Goal: Task Accomplishment & Management: Complete application form

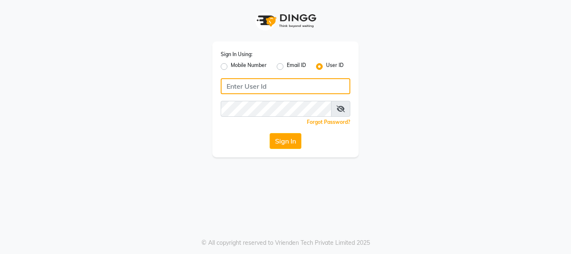
type input "8755001716"
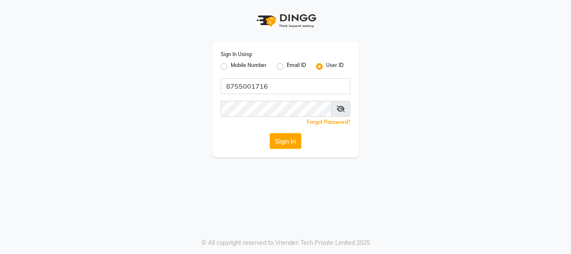
click at [251, 56] on label "Sign In Using:" at bounding box center [237, 55] width 32 height 8
click at [231, 67] on label "Mobile Number" at bounding box center [249, 66] width 36 height 10
click at [231, 67] on input "Mobile Number" at bounding box center [233, 63] width 5 height 5
radio input "true"
radio input "false"
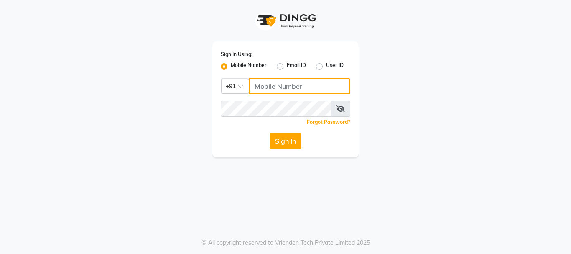
click at [287, 85] on input "Username" at bounding box center [300, 86] width 102 height 16
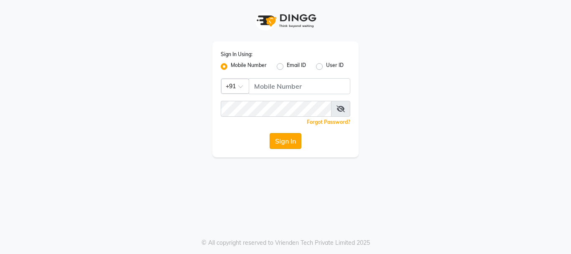
click at [288, 144] on button "Sign In" at bounding box center [286, 141] width 32 height 16
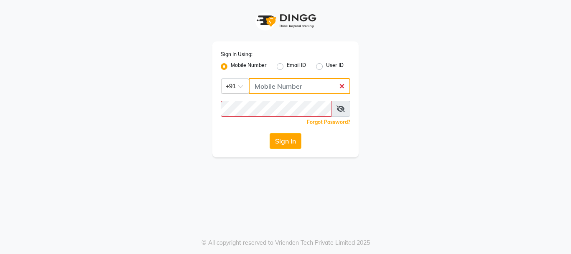
click at [282, 83] on input "Username" at bounding box center [300, 86] width 102 height 16
type input "8755001716"
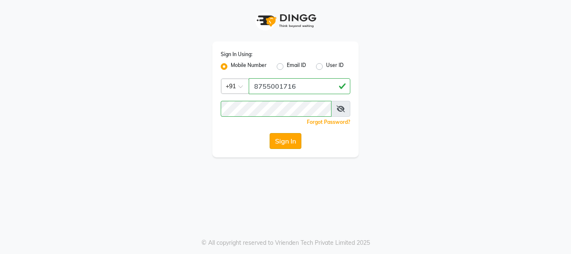
click at [290, 141] on button "Sign In" at bounding box center [286, 141] width 32 height 16
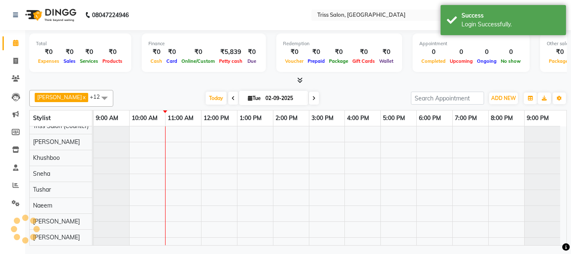
scroll to position [8, 0]
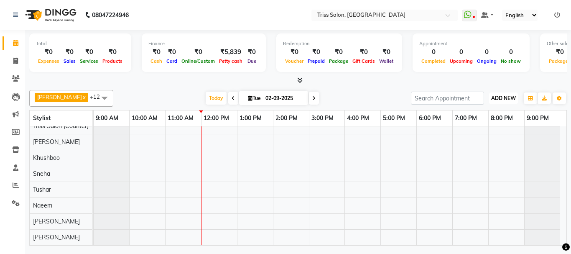
click at [507, 98] on span "ADD NEW" at bounding box center [503, 98] width 25 height 6
click at [488, 137] on link "Add Expense" at bounding box center [485, 135] width 66 height 11
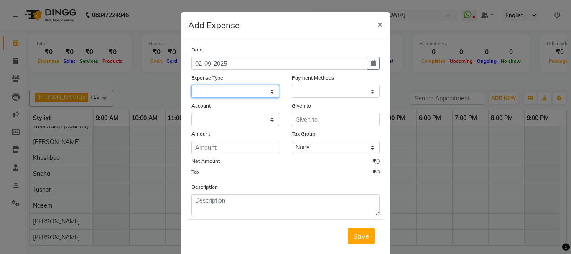
click at [233, 86] on select at bounding box center [236, 91] width 88 height 13
click at [273, 92] on select at bounding box center [236, 91] width 88 height 13
click at [272, 89] on select at bounding box center [236, 91] width 88 height 13
click at [270, 89] on select at bounding box center [236, 91] width 88 height 13
click at [272, 92] on select at bounding box center [236, 91] width 88 height 13
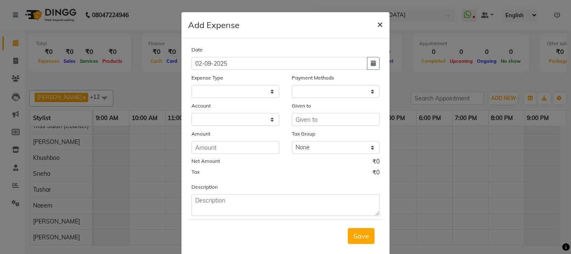
click at [377, 26] on span "×" at bounding box center [380, 24] width 6 height 13
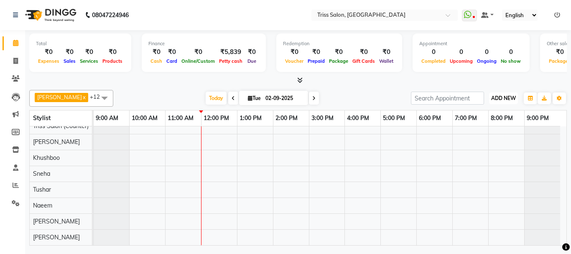
click at [509, 95] on span "ADD NEW" at bounding box center [503, 98] width 25 height 6
click at [490, 136] on link "Add Expense" at bounding box center [485, 135] width 66 height 11
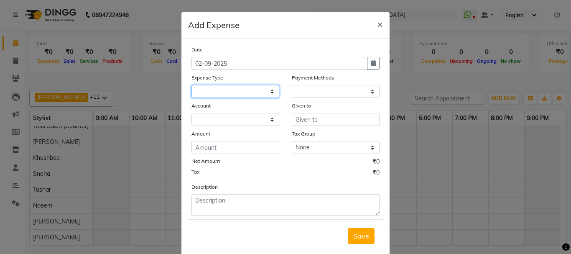
click at [268, 94] on select at bounding box center [236, 91] width 88 height 13
click at [270, 90] on select at bounding box center [236, 91] width 88 height 13
click at [380, 20] on span "×" at bounding box center [380, 24] width 6 height 13
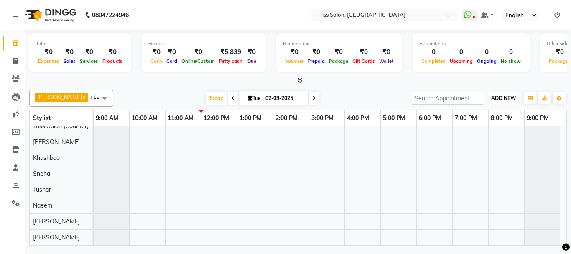
click at [502, 96] on span "ADD NEW" at bounding box center [503, 98] width 25 height 6
click at [482, 138] on link "Add Expense" at bounding box center [485, 135] width 66 height 11
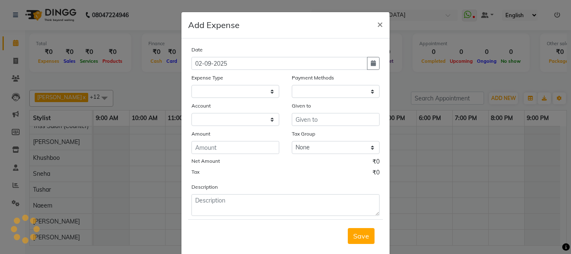
select select
select select "1"
select select "2476"
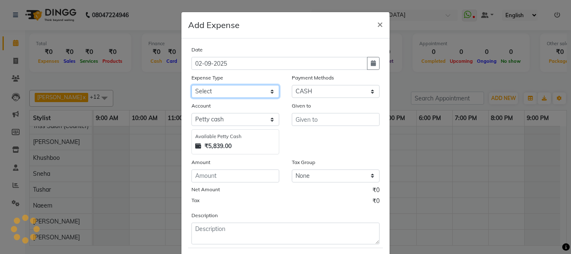
click at [270, 92] on select "Select Bank Deposit Cash Handover CLIENT TIP TO STAFF Client Welfare Conveyance…" at bounding box center [236, 91] width 88 height 13
select select "1120"
click at [192, 85] on select "Select Bank Deposit Cash Handover CLIENT TIP TO STAFF Client Welfare Conveyance…" at bounding box center [236, 91] width 88 height 13
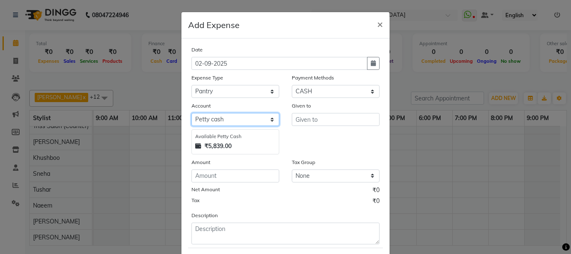
click at [270, 118] on select "Select [PERSON_NAME] cash" at bounding box center [236, 119] width 88 height 13
click at [192, 113] on select "Select [PERSON_NAME] cash" at bounding box center [236, 119] width 88 height 13
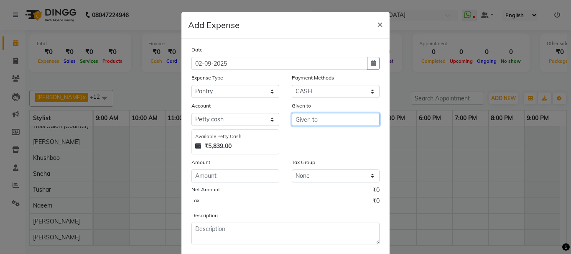
click at [309, 118] on input "text" at bounding box center [336, 119] width 88 height 13
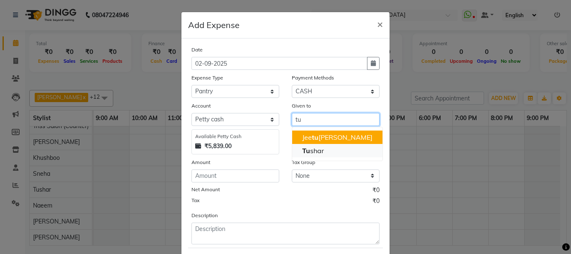
click at [312, 153] on ngb-highlight "Tu shar" at bounding box center [313, 150] width 22 height 8
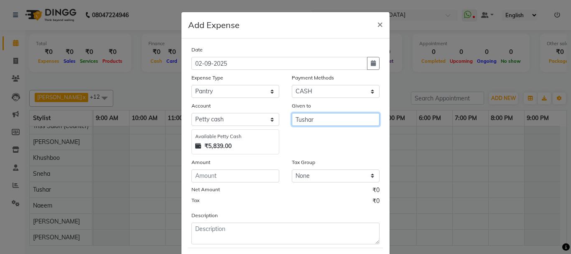
type input "Tushar"
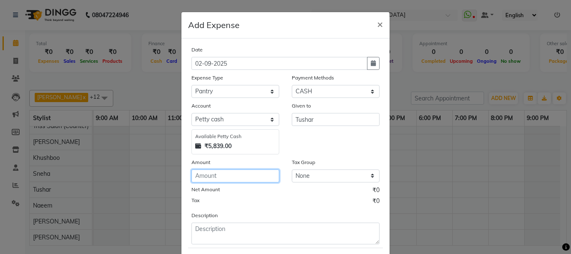
click at [212, 173] on input "number" at bounding box center [236, 175] width 88 height 13
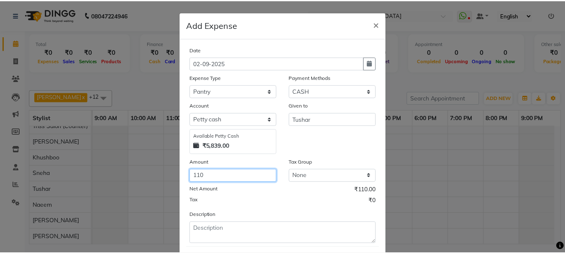
scroll to position [46, 0]
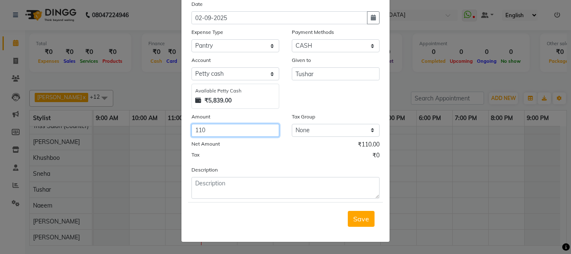
type input "110"
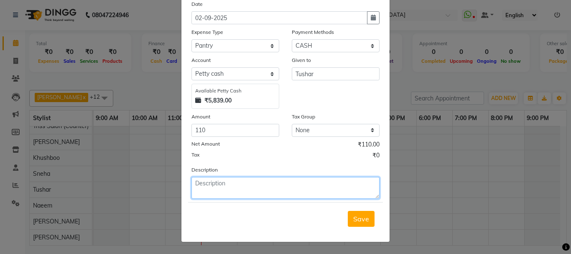
click at [235, 186] on textarea at bounding box center [286, 188] width 188 height 22
type textarea "milk"
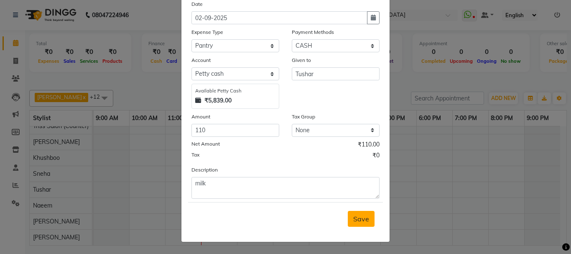
click at [362, 219] on span "Save" at bounding box center [361, 219] width 16 height 8
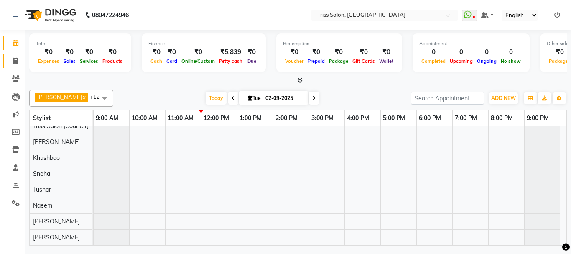
click at [16, 56] on link "Invoice" at bounding box center [13, 61] width 20 height 14
select select "service"
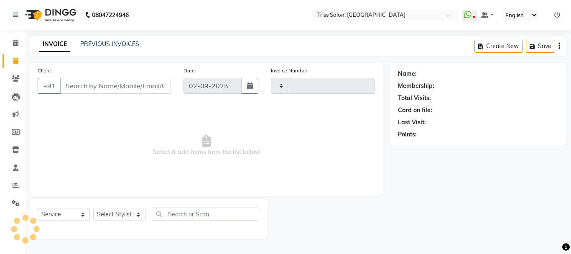
type input "1585"
select select "4304"
click at [123, 215] on select "Select Stylist Bhim Ram [PERSON_NAME] [PERSON_NAME] (Pooja) [PERSON_NAME] [PERS…" at bounding box center [119, 214] width 52 height 13
select select "83395"
click at [93, 208] on select "Select Stylist Bhim Ram [PERSON_NAME] [PERSON_NAME] (Pooja) [PERSON_NAME] [PERS…" at bounding box center [119, 214] width 52 height 13
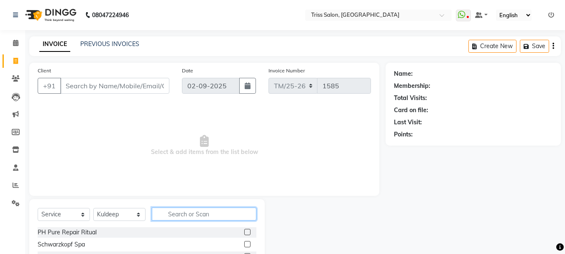
click at [181, 210] on input "text" at bounding box center [204, 213] width 105 height 13
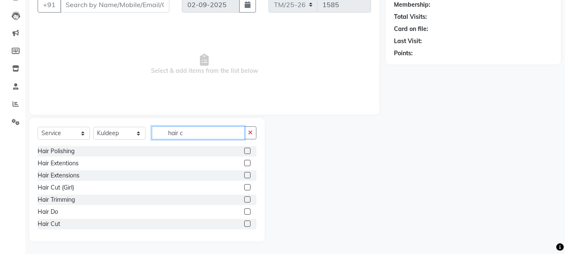
scroll to position [34, 0]
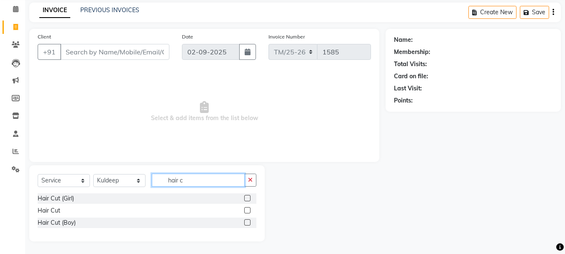
type input "hair c"
click at [50, 222] on div "Hair Cut (Boy)" at bounding box center [57, 222] width 38 height 9
checkbox input "false"
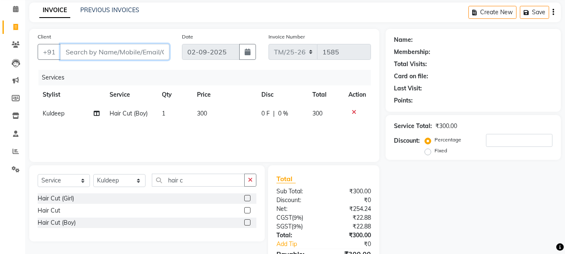
click at [89, 51] on input "Client" at bounding box center [114, 52] width 109 height 16
click at [116, 182] on select "Select Stylist Bhim Ram [PERSON_NAME] [PERSON_NAME] (Pooja) [PERSON_NAME] [PERS…" at bounding box center [119, 180] width 52 height 13
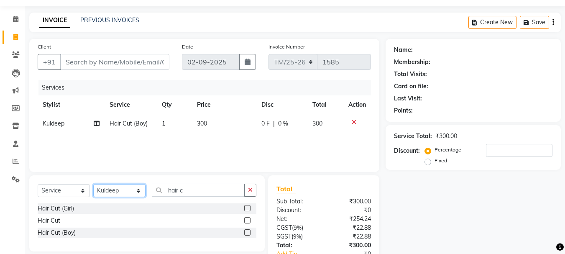
scroll to position [17, 0]
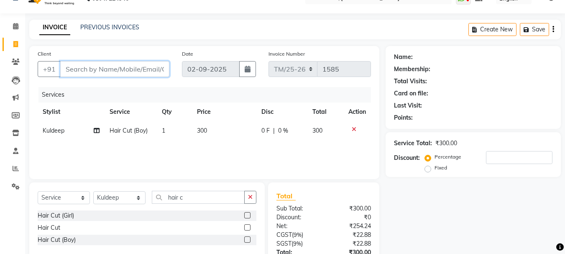
click at [123, 66] on input "Client" at bounding box center [114, 69] width 109 height 16
type input "9"
type input "0"
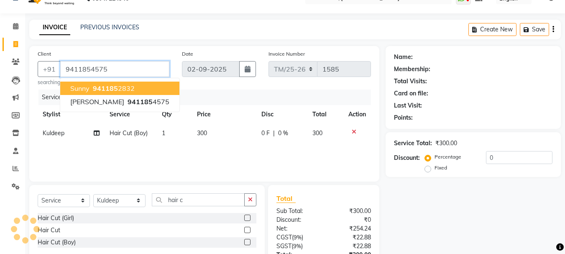
type input "9411854575"
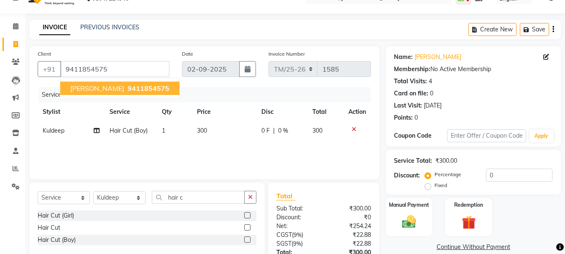
click at [128, 89] on span "9411854575" at bounding box center [149, 88] width 42 height 8
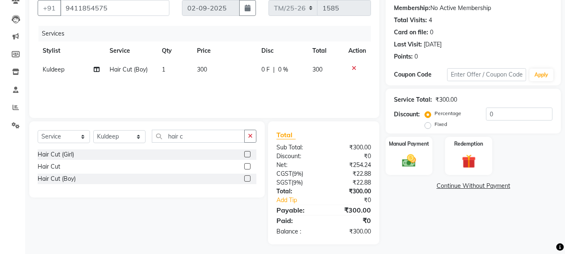
scroll to position [81, 0]
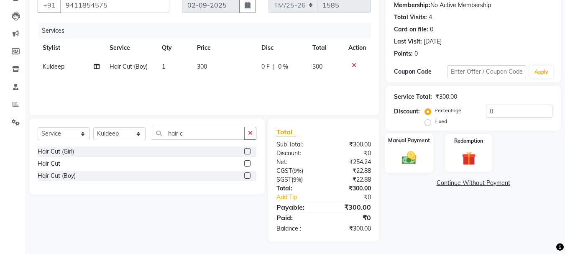
click at [410, 155] on img at bounding box center [408, 157] width 23 height 17
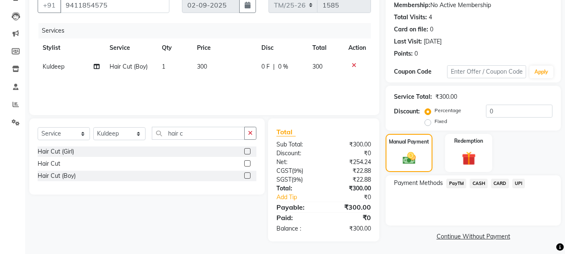
click at [475, 182] on span "CASH" at bounding box center [479, 184] width 18 height 10
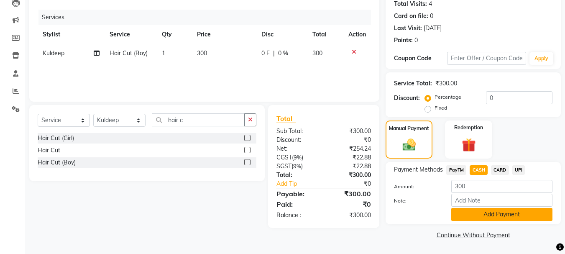
click at [496, 217] on button "Add Payment" at bounding box center [501, 214] width 101 height 13
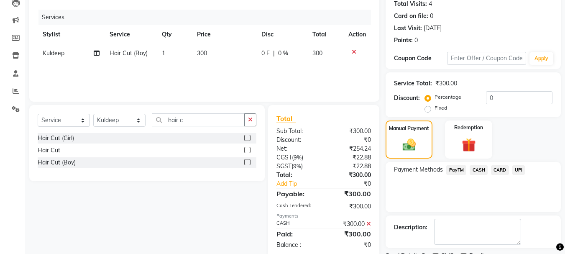
scroll to position [129, 0]
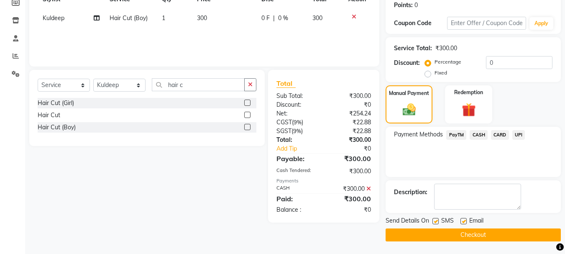
click at [489, 233] on button "Checkout" at bounding box center [473, 234] width 175 height 13
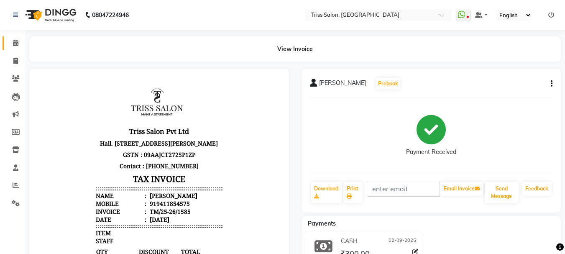
click at [13, 42] on icon at bounding box center [15, 43] width 5 height 6
